Goal: Task Accomplishment & Management: Complete application form

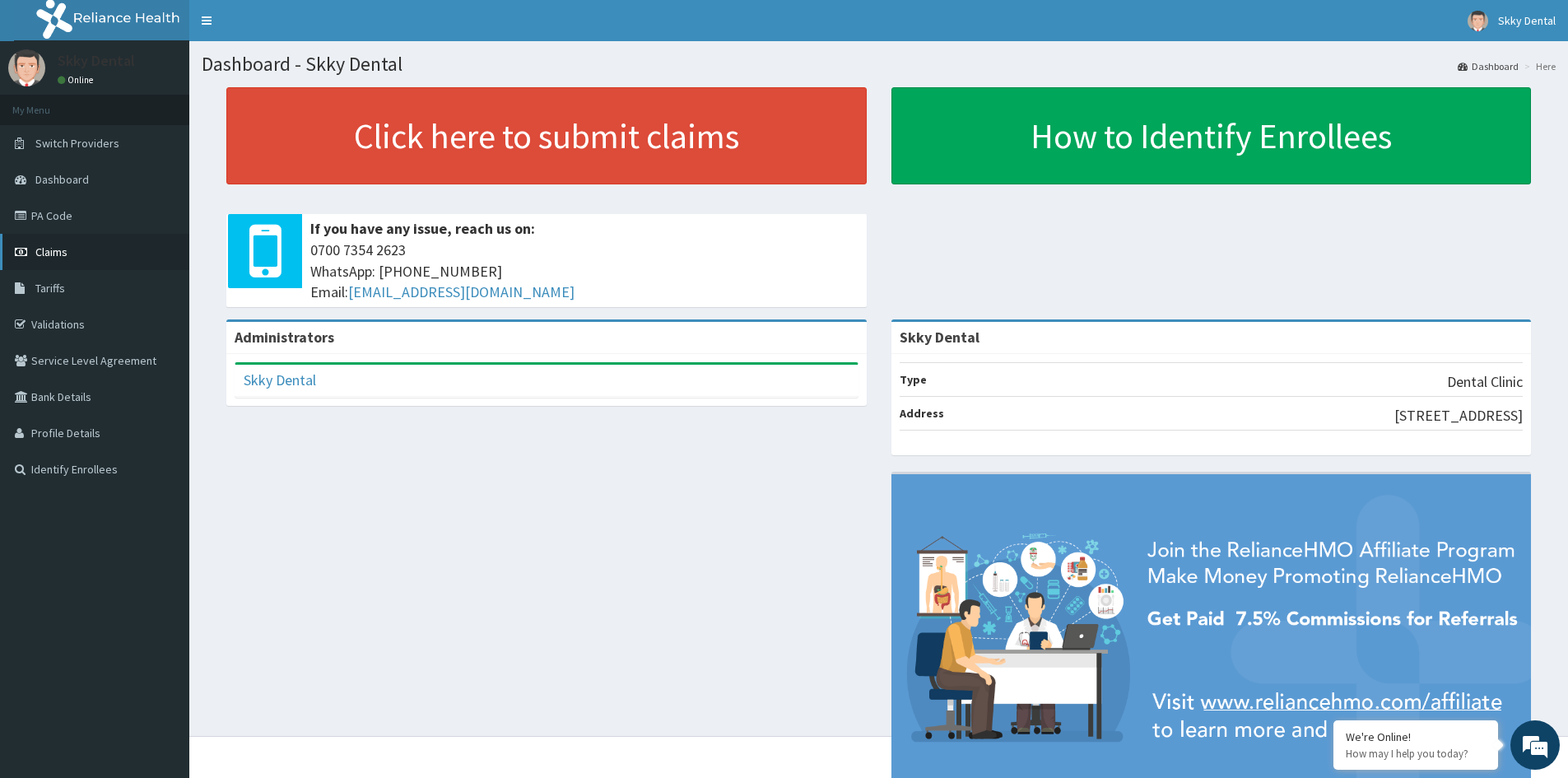
click at [56, 250] on span "Claims" at bounding box center [51, 252] width 32 height 15
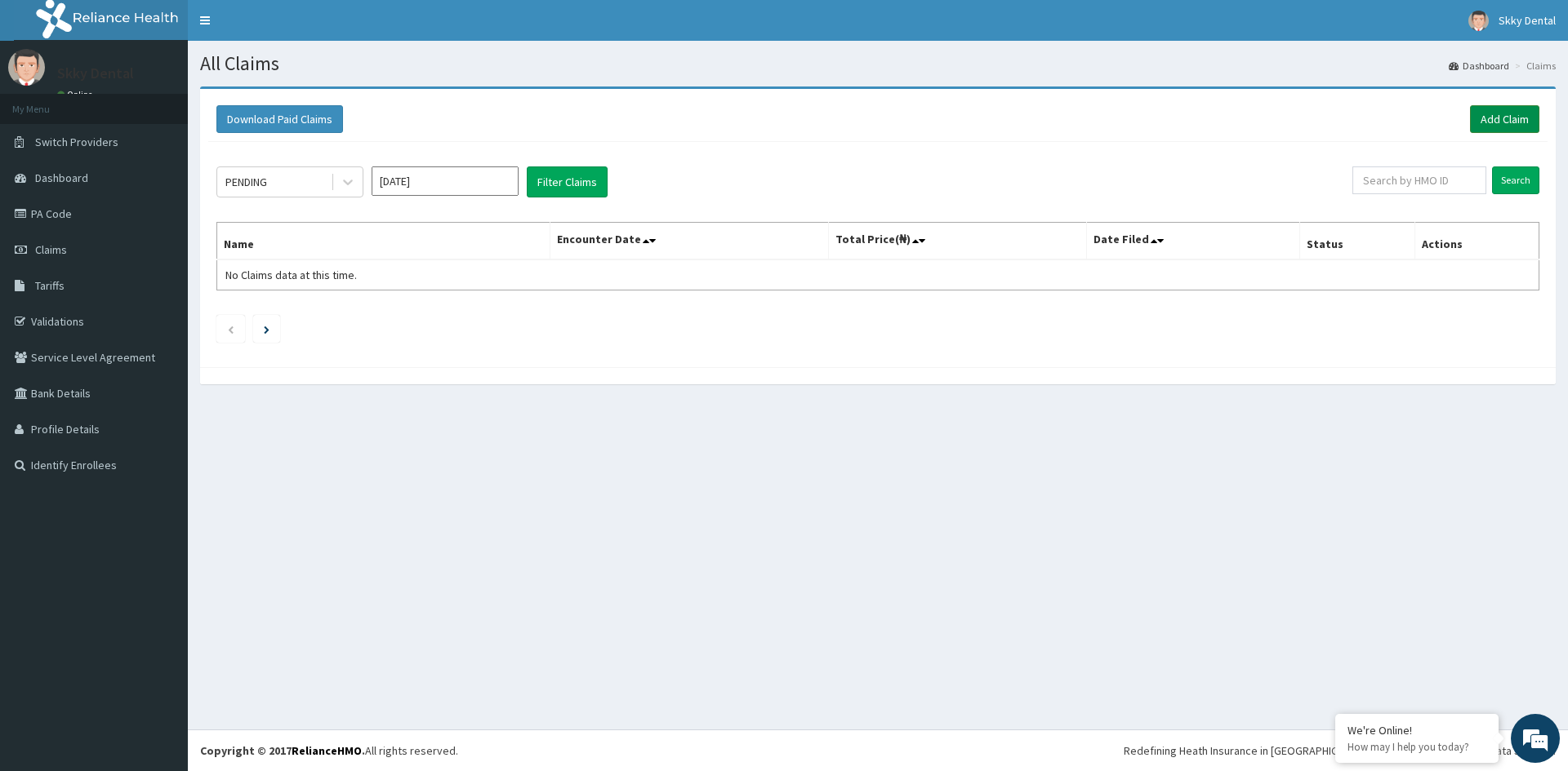
click at [1506, 124] on link "Add Claim" at bounding box center [1504, 119] width 70 height 28
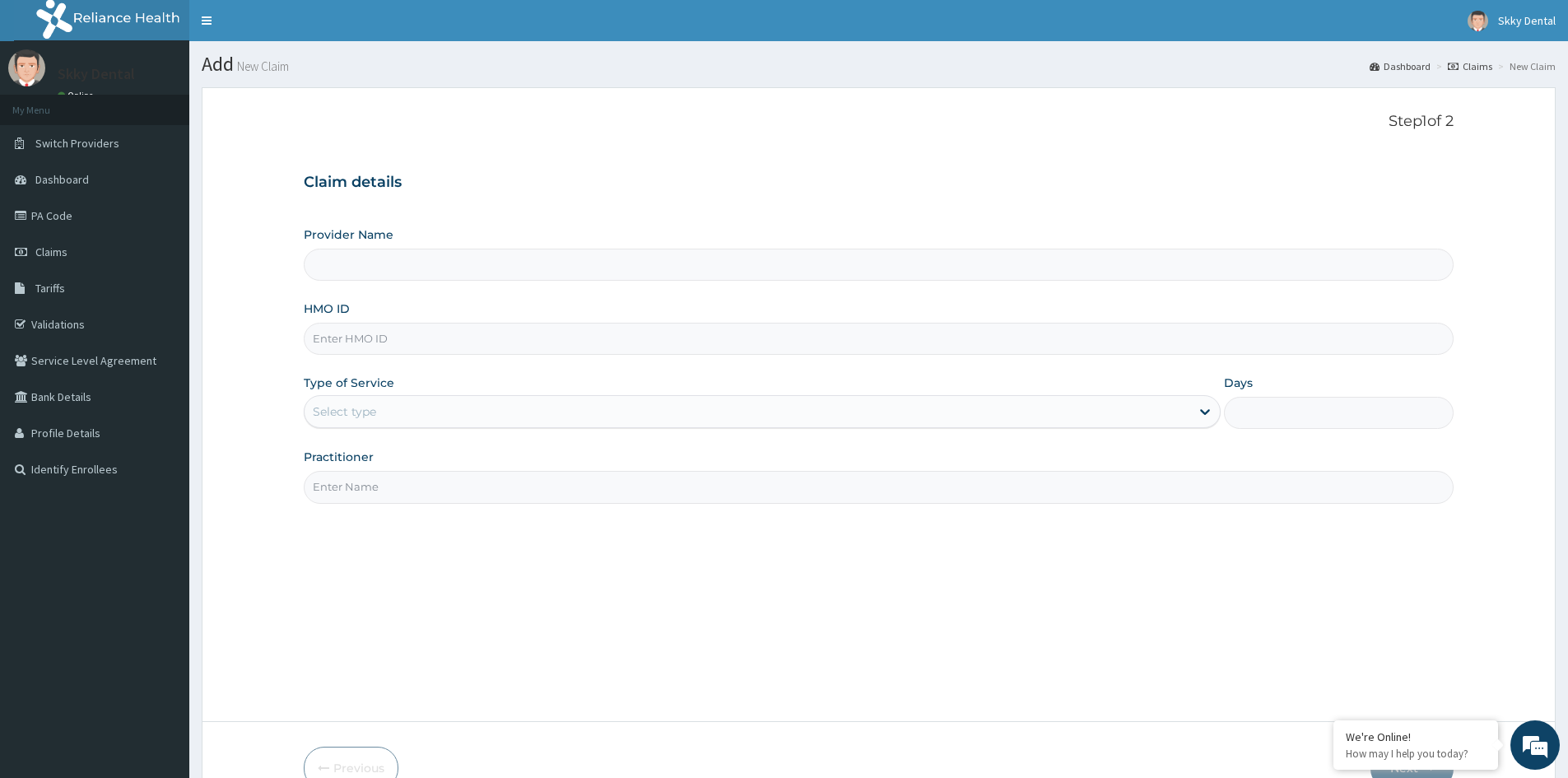
type input "Skky Dental"
click at [378, 333] on input "HMO ID" at bounding box center [878, 339] width 1149 height 32
type input "NOM/1009/A"
click at [414, 411] on div "Select type" at bounding box center [747, 411] width 886 height 26
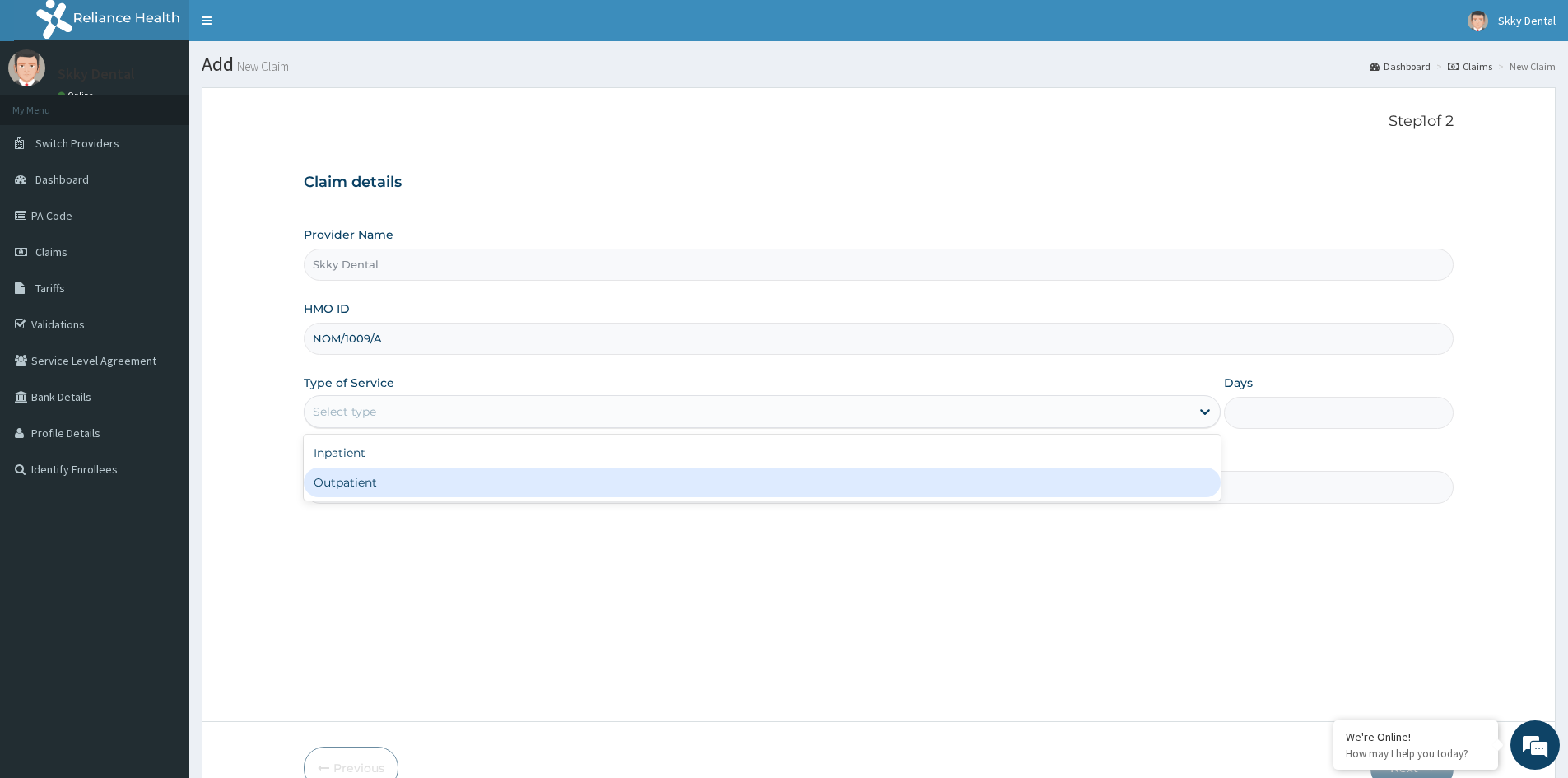
click at [414, 480] on div "Outpatient" at bounding box center [762, 482] width 917 height 29
type input "1"
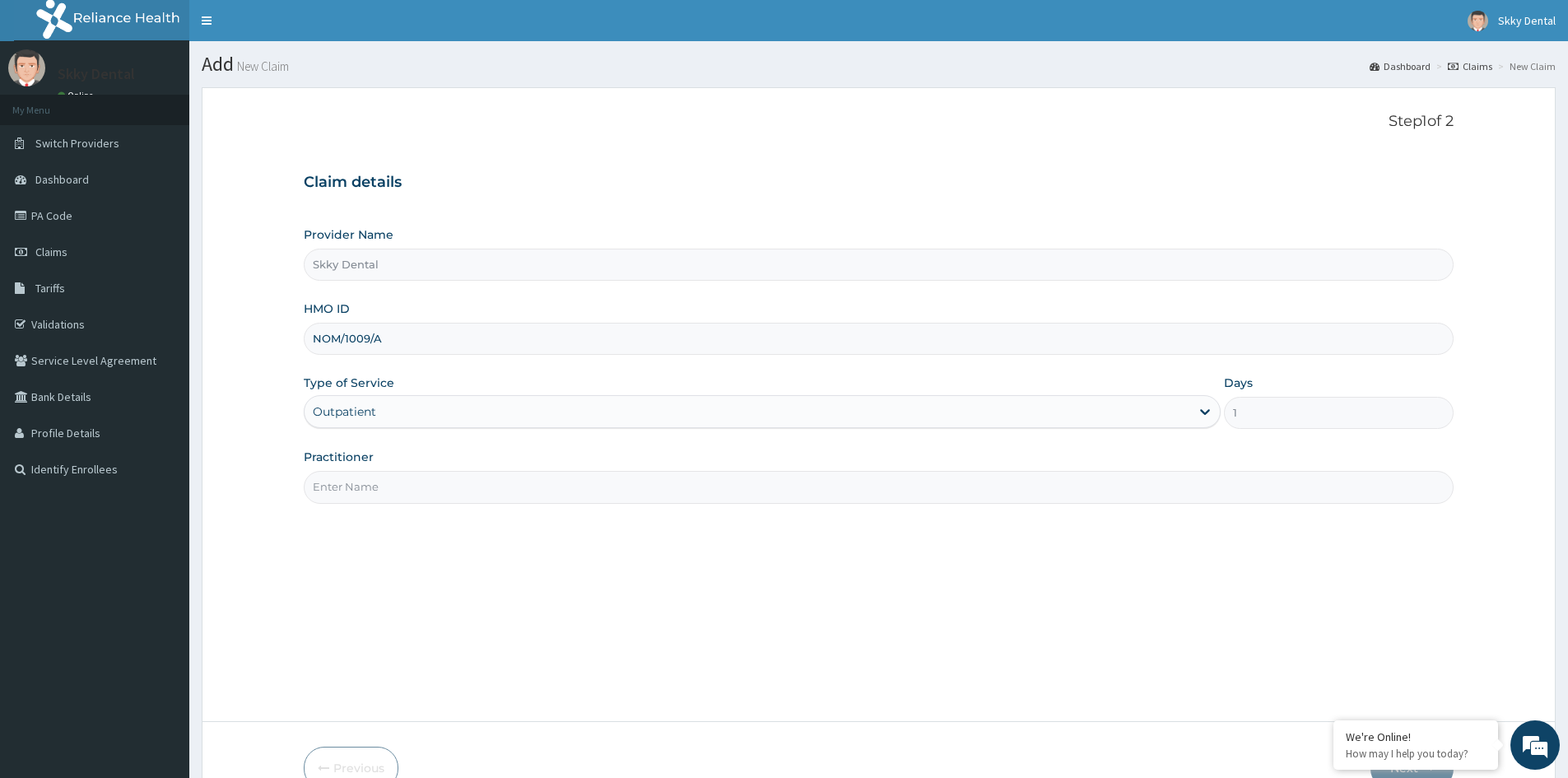
click at [410, 485] on input "Practitioner" at bounding box center [878, 487] width 1149 height 32
click at [388, 488] on input "Practitioner" at bounding box center [878, 487] width 1149 height 32
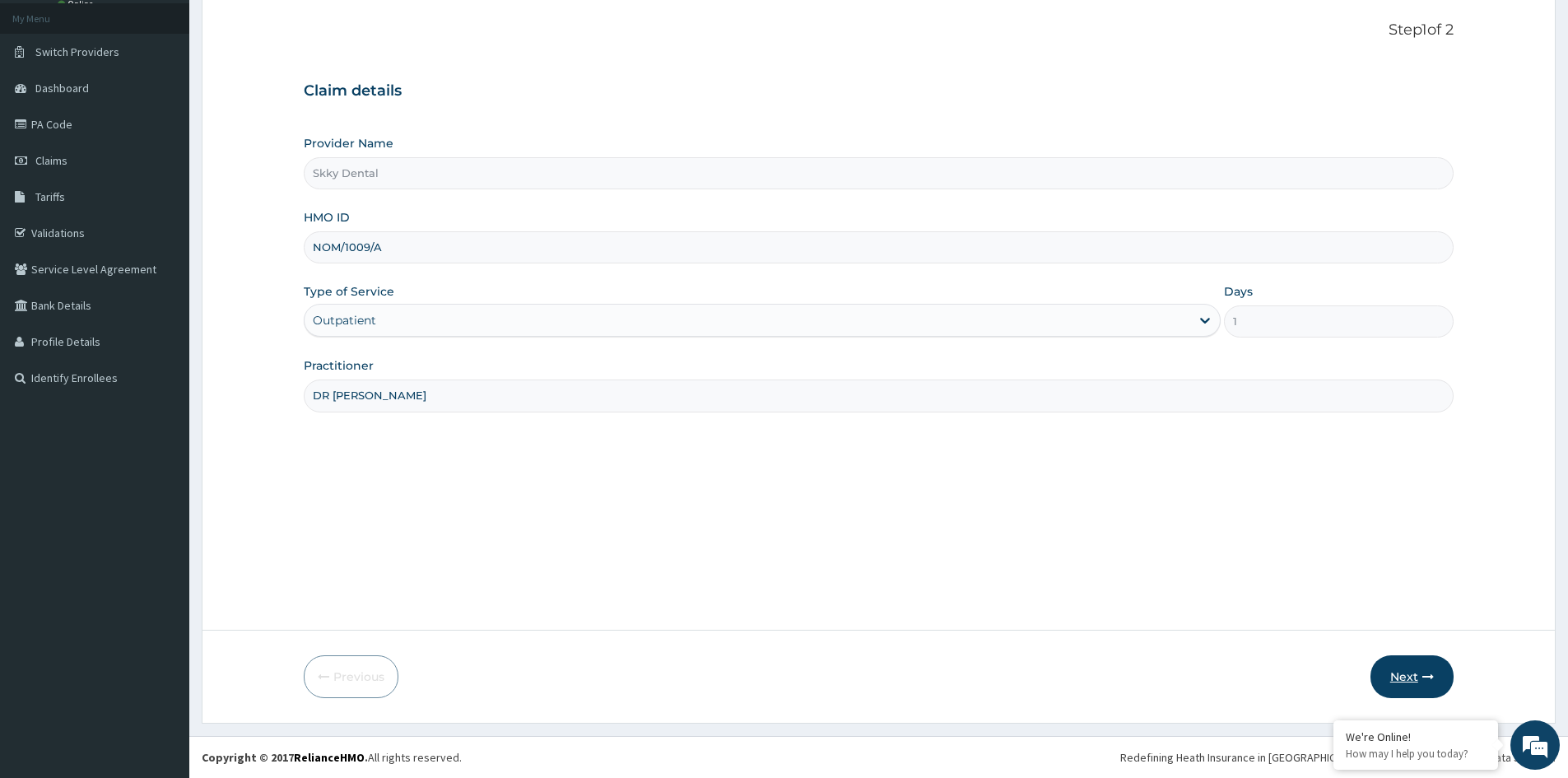
type input "DR FEBECHI"
click at [1399, 676] on button "Next" at bounding box center [1412, 676] width 83 height 43
click at [423, 235] on input "NOM/1009/A" at bounding box center [878, 247] width 1149 height 32
click at [366, 236] on input "NOM/1009/A" at bounding box center [878, 247] width 1149 height 32
type input "NOM/10009/A"
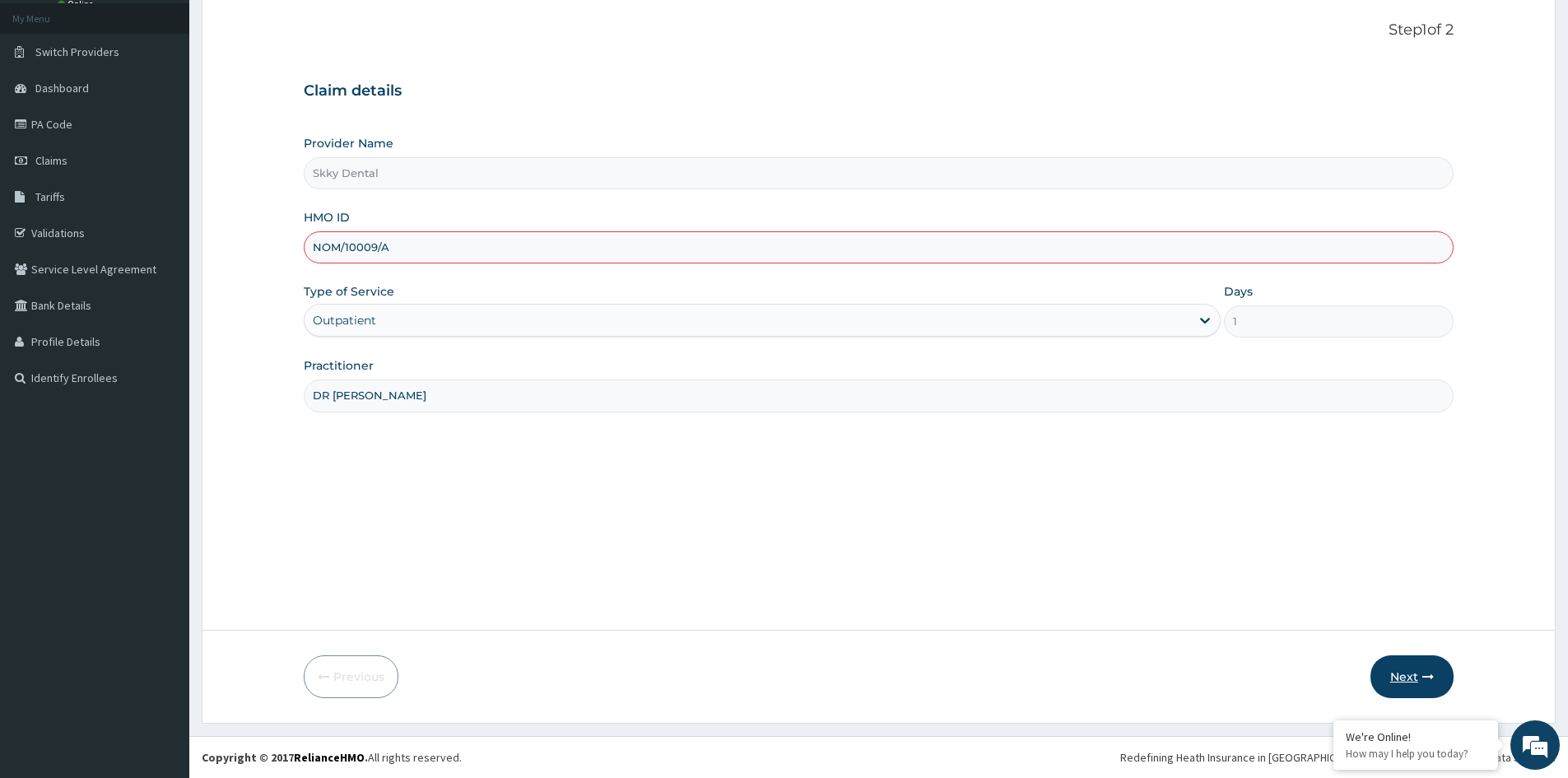
click at [1427, 672] on icon "button" at bounding box center [1428, 676] width 12 height 12
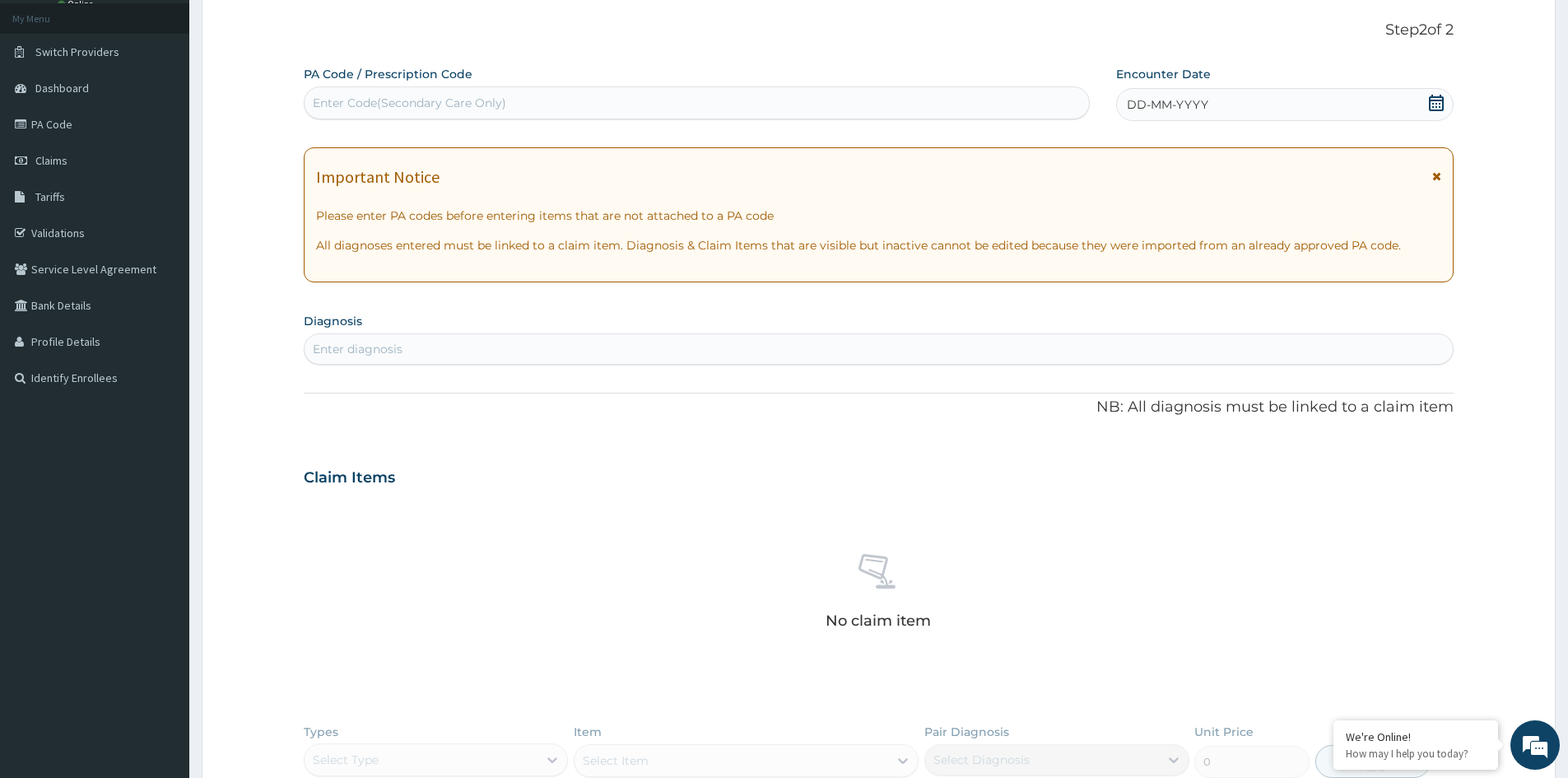
click at [550, 101] on div "Enter Code(Secondary Care Only)" at bounding box center [697, 102] width 784 height 26
type input "PA/9CF542"
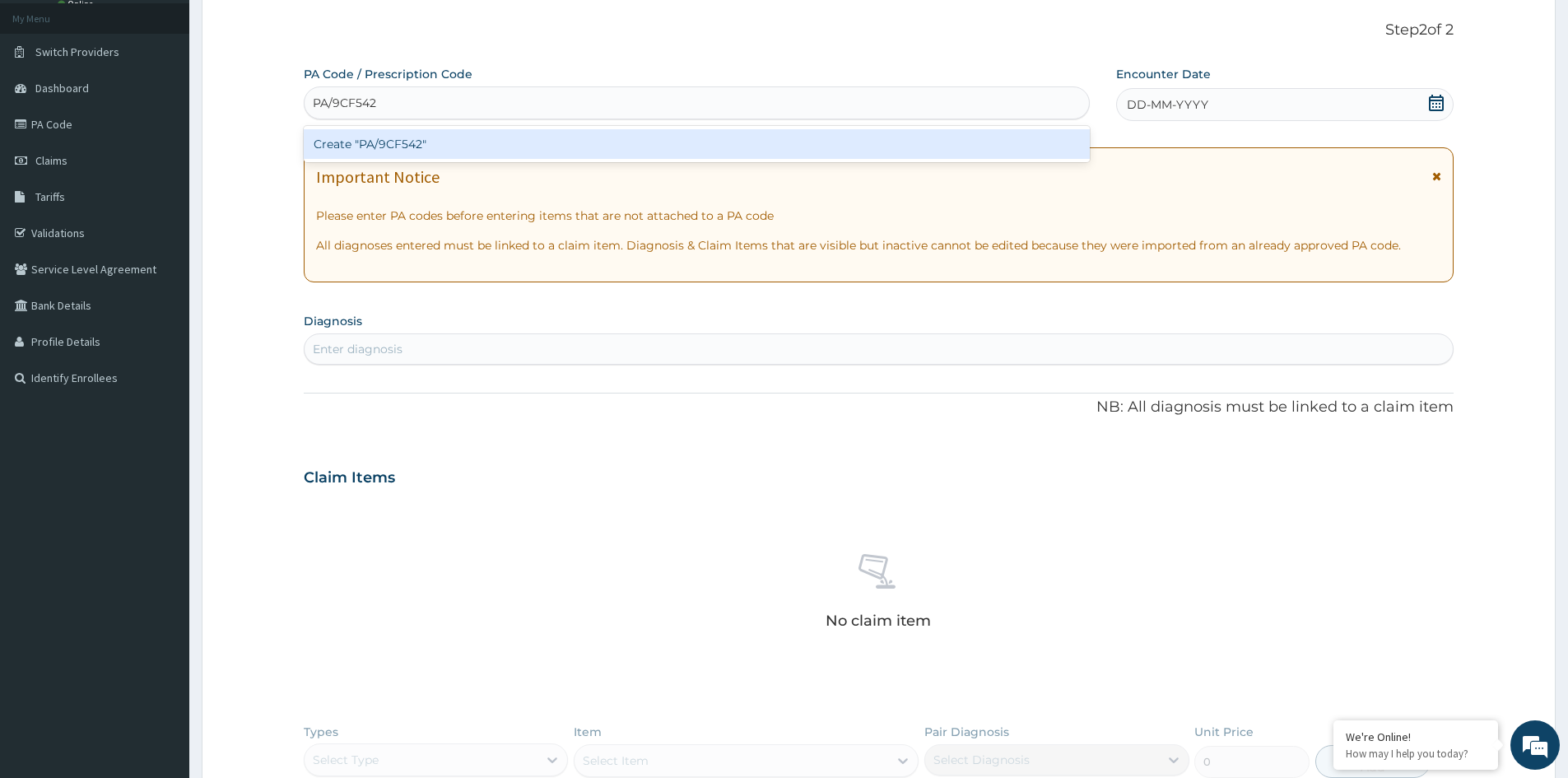
click at [513, 145] on div "Create "PA/9CF542"" at bounding box center [697, 143] width 786 height 29
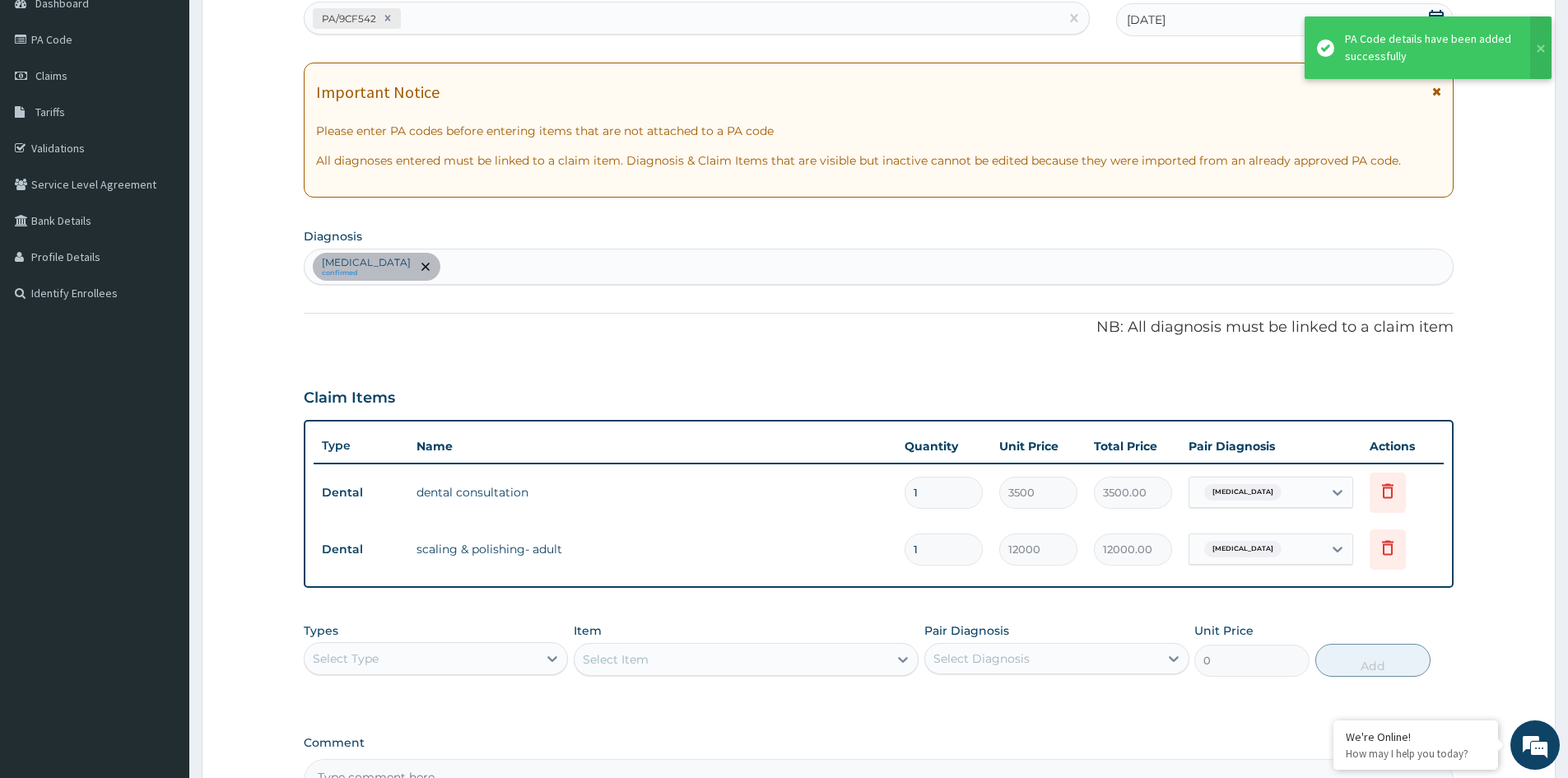
scroll to position [339, 0]
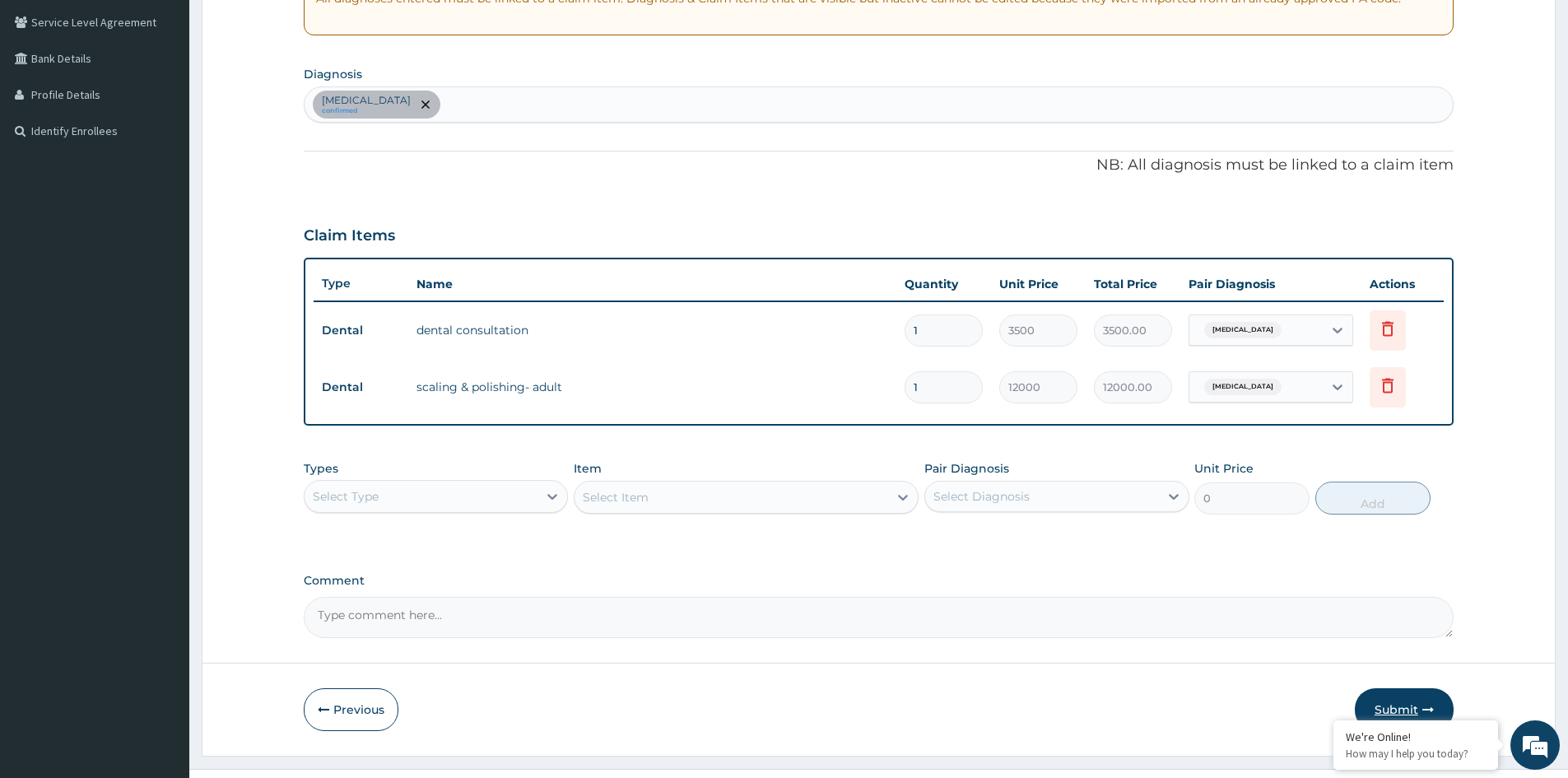
click at [1407, 694] on button "Submit" at bounding box center [1403, 710] width 99 height 43
